Goal: Task Accomplishment & Management: Use online tool/utility

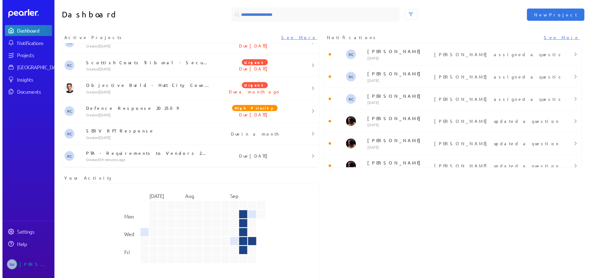
scroll to position [33, 0]
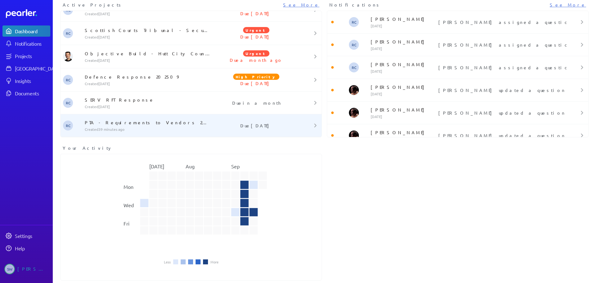
click at [144, 122] on p "PTA - Requirements to Vendors 202509 - PoC" at bounding box center [149, 122] width 128 height 6
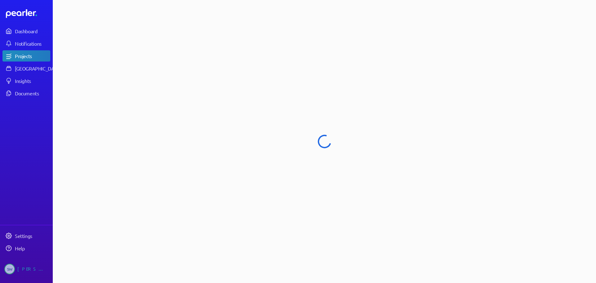
select select "******"
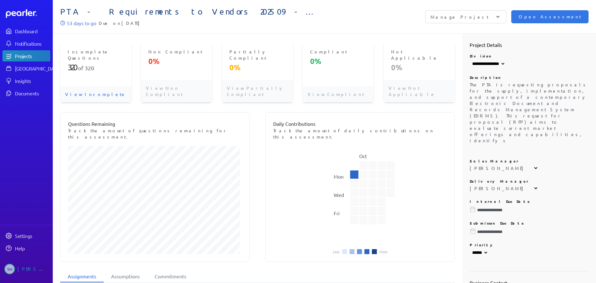
click at [80, 86] on p "View Incomplete" at bounding box center [95, 94] width 71 height 16
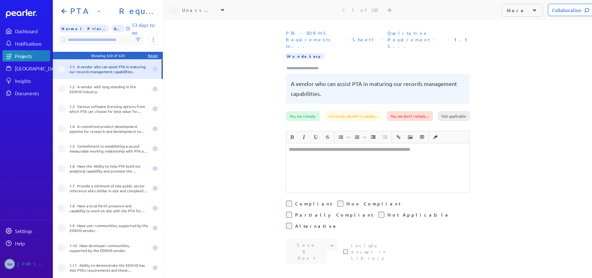
click at [138, 40] on icon at bounding box center [138, 40] width 4 height 4
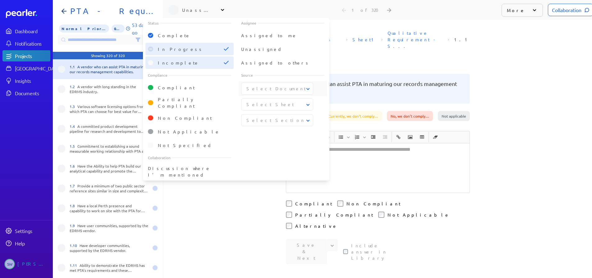
click at [309, 89] on icon at bounding box center [308, 89] width 6 height 6
click at [316, 90] on div "Select Document PTA - EDRMS Requirements to Vendors.xlsx" at bounding box center [282, 89] width 83 height 12
click at [308, 102] on icon at bounding box center [308, 105] width 6 height 6
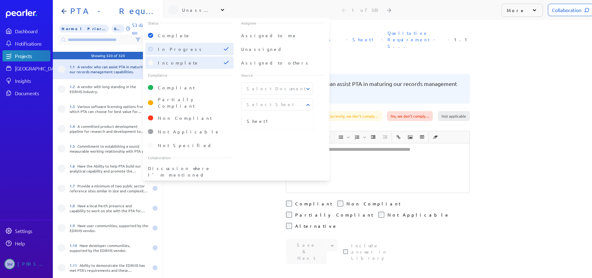
click at [323, 133] on div "Source Select Document Select Sheet Sheet1 Select Section" at bounding box center [282, 111] width 93 height 83
click at [308, 120] on icon at bounding box center [308, 121] width 6 height 6
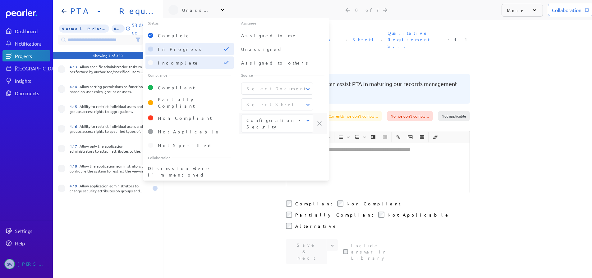
click at [309, 121] on icon at bounding box center [307, 121] width 3 height 2
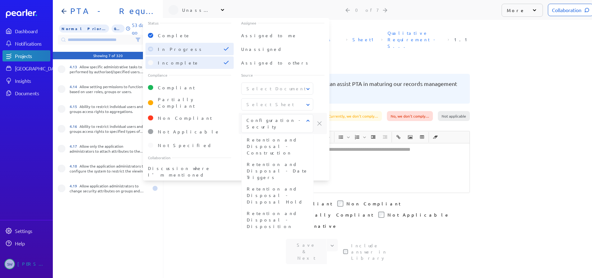
scroll to position [2423, 0]
